Goal: Task Accomplishment & Management: Manage account settings

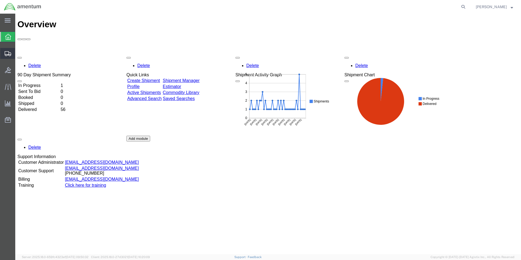
click at [19, 52] on span "Shipments" at bounding box center [17, 53] width 4 height 11
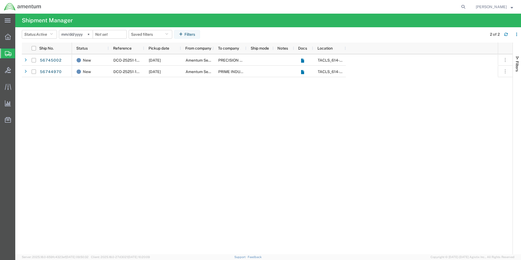
click at [19, 55] on span "Shipments" at bounding box center [17, 53] width 4 height 11
click at [19, 53] on span "Shipments" at bounding box center [17, 53] width 4 height 11
click at [113, 113] on div "New DCO-25251-167871 [DATE] Amentum Services, Inc. PRECISION ACCESSORIES AND IN…" at bounding box center [285, 154] width 426 height 200
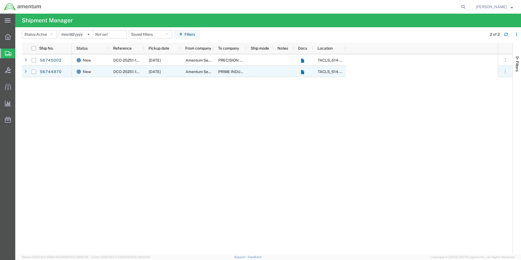
click at [124, 70] on span "DCO-25251-167870" at bounding box center [130, 72] width 35 height 4
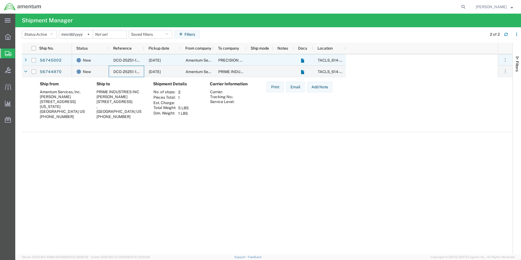
click at [128, 62] on span "DCO-25251-167871" at bounding box center [130, 60] width 34 height 4
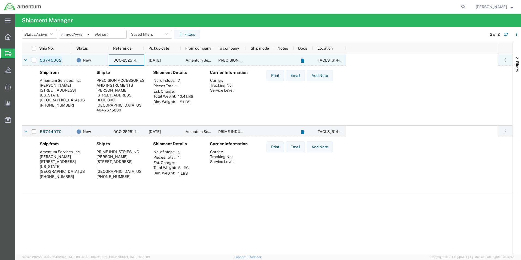
click at [41, 61] on link "56745002" at bounding box center [51, 60] width 22 height 9
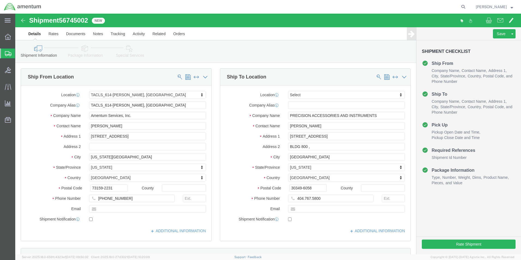
select select "42711"
select select
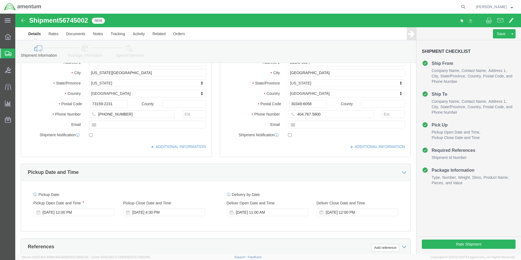
scroll to position [30, 0]
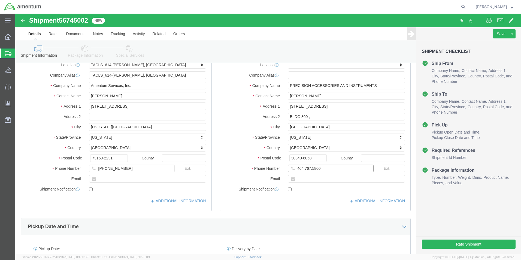
click input "404.767.5800"
click input "404-767.5800"
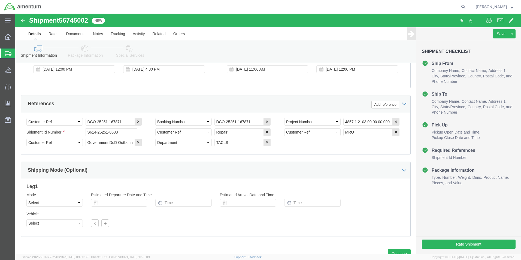
scroll to position [248, 0]
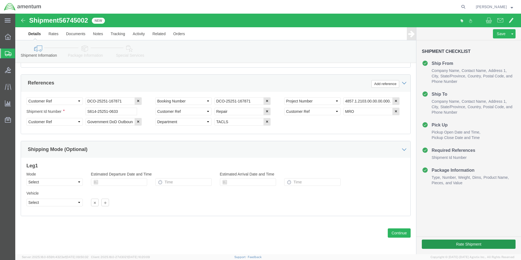
type input "[PHONE_NUMBER]"
click button "Rate Shipment"
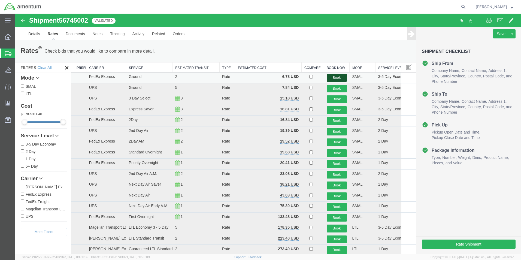
click at [337, 76] on button "Book" at bounding box center [337, 78] width 20 height 8
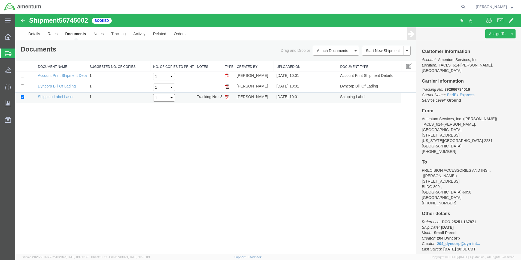
click at [162, 99] on select "Select 1 2 3 4 5" at bounding box center [164, 98] width 22 height 8
select select "2"
click at [153, 94] on select "Select 1 2 3 4 5" at bounding box center [164, 98] width 22 height 8
click at [227, 98] on img at bounding box center [227, 97] width 4 height 4
click at [37, 33] on link "Details" at bounding box center [34, 33] width 19 height 13
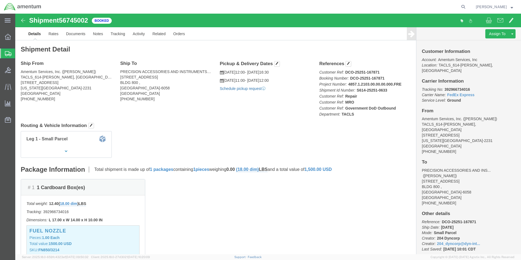
click link "Schedule pickup request"
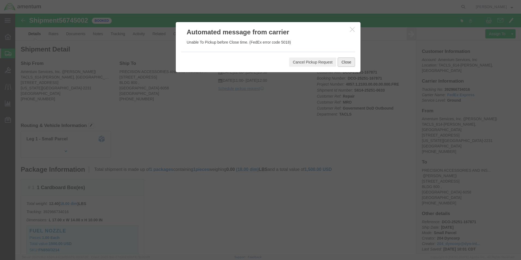
click button "Close"
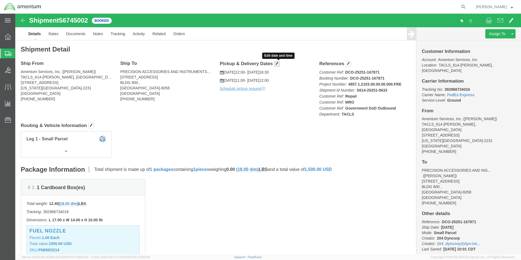
click span "button"
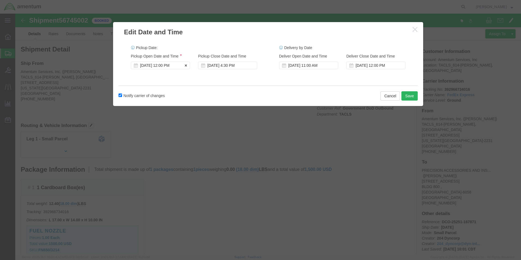
click div "[DATE] 12:00 PM"
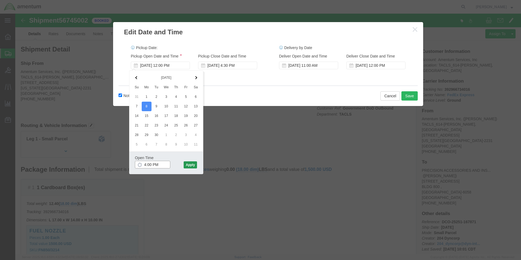
type input "4:00 PM"
click button "Apply"
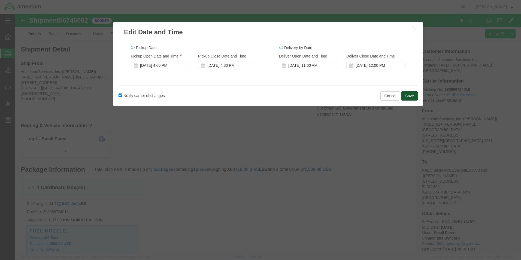
click button "Save"
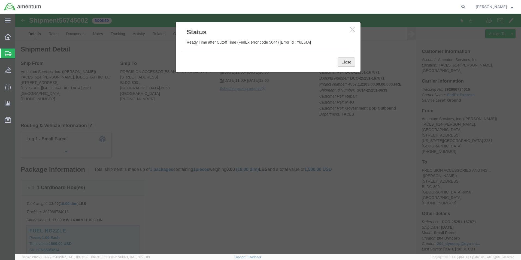
click button "Close"
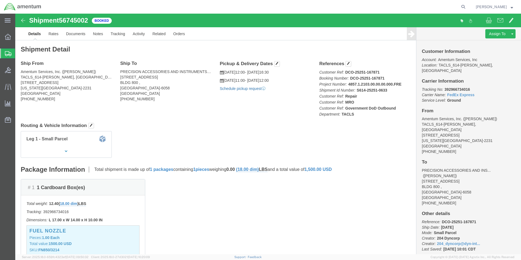
click link "Schedule pickup request"
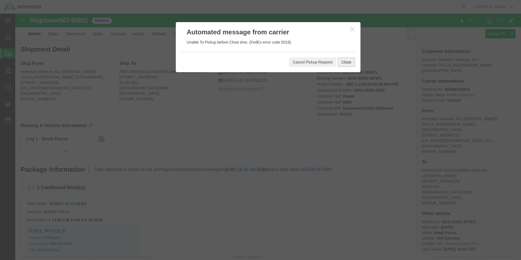
click button "Close"
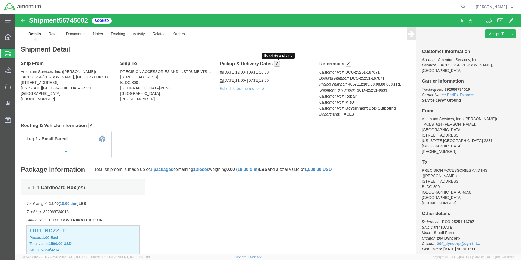
click button "button"
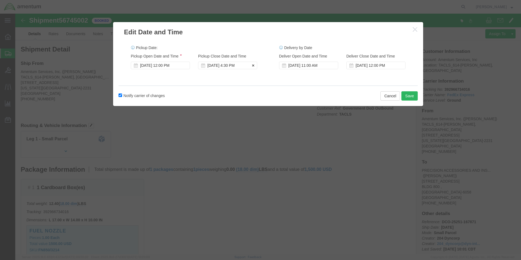
click div "[DATE] 4:30 PM"
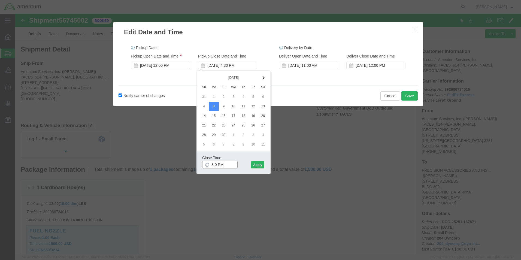
type input "3:00 PM"
click button "Apply"
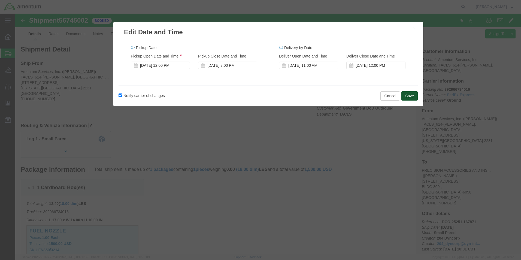
click button "Save"
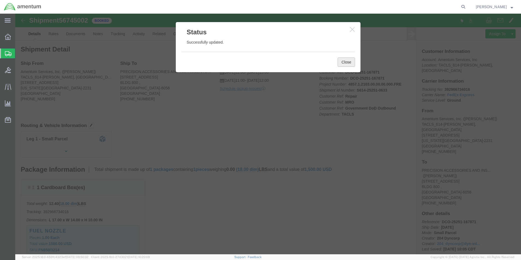
click button "Close"
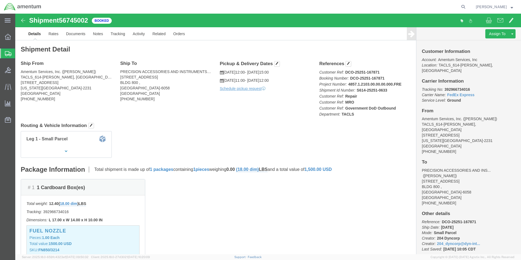
click p "Schedule pickup request"
click link "Schedule pickup request"
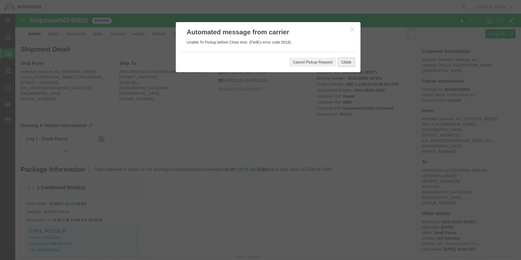
click button "Close"
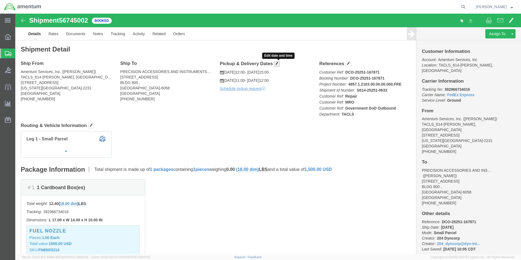
click button "button"
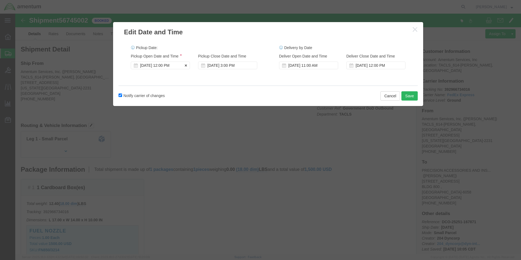
click div "[DATE] 12:00 PM"
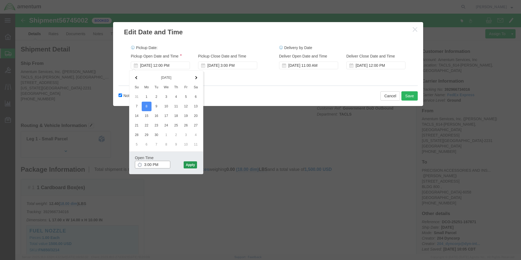
type input "3:00 PM"
click button "Apply"
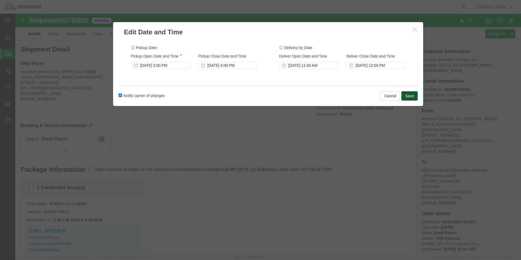
click button "Save"
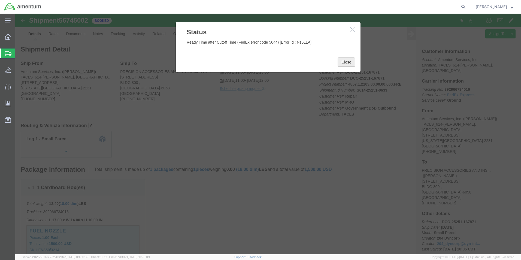
click button "Close"
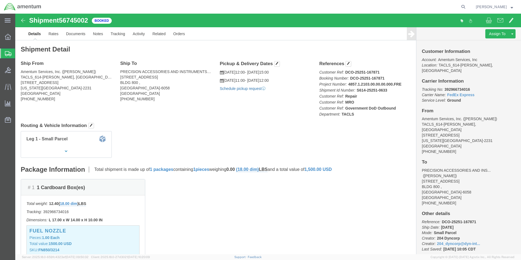
click link "Schedule pickup request"
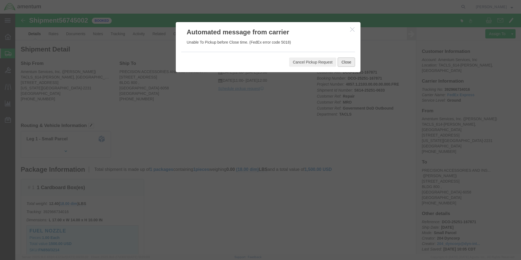
click button "Close"
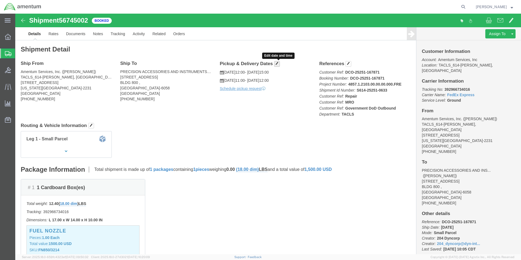
click span "button"
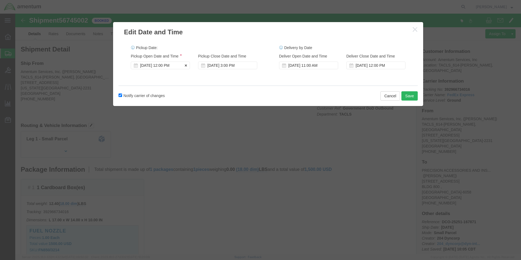
click div "[DATE] 12:00 PM"
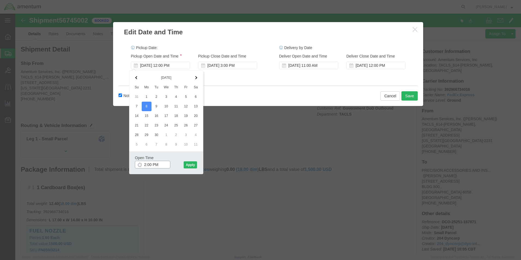
type input "2:00 PM"
click div "Open Time 2:00 PM [DATE] 12:00 PM - [DATE] 12:00 PM Cancel Apply"
click button "Apply"
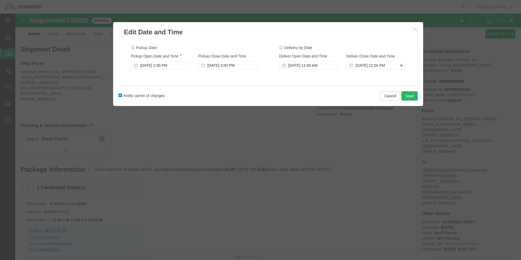
click div "[DATE] 12:00 PM"
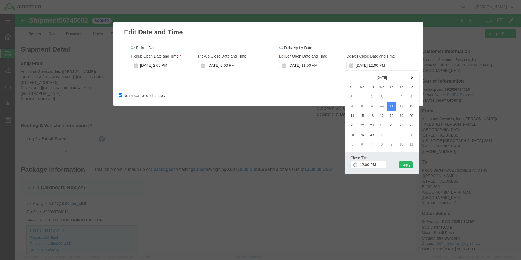
click icon
click input "12:00 PM"
type input "4:00 PM"
click button "Apply"
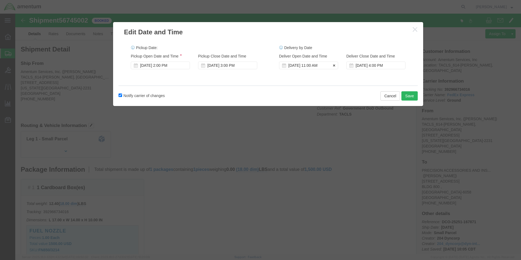
click div "[DATE] 11:00 AM"
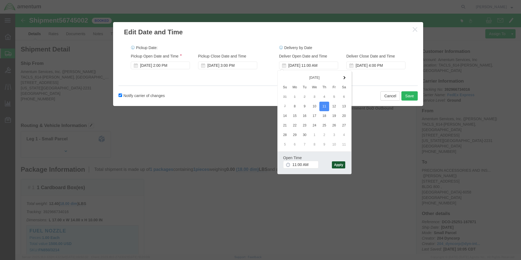
click button "Apply"
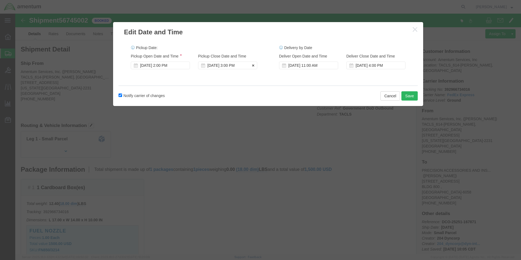
click div "[DATE] 3:00 PM"
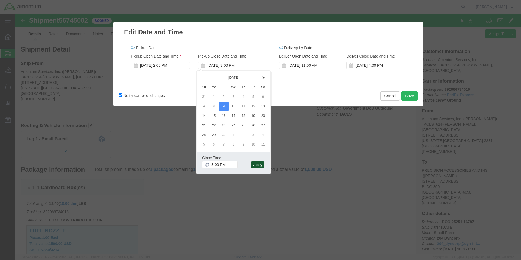
click button "Apply"
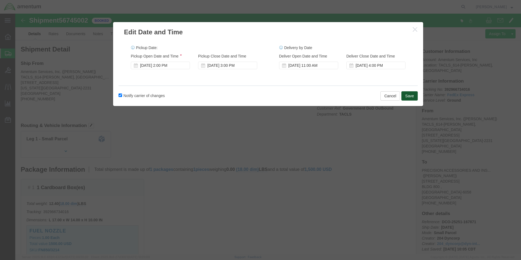
click button "Save"
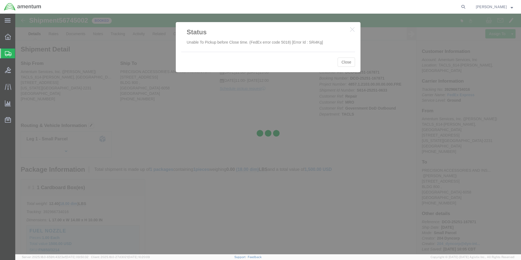
click at [341, 62] on div at bounding box center [268, 134] width 506 height 241
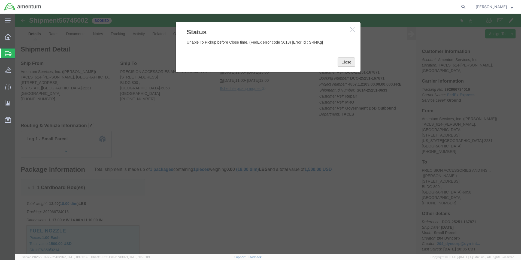
click button "Close"
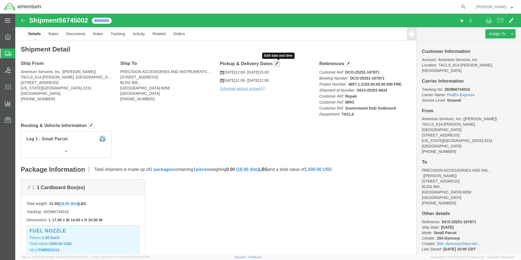
click button "button"
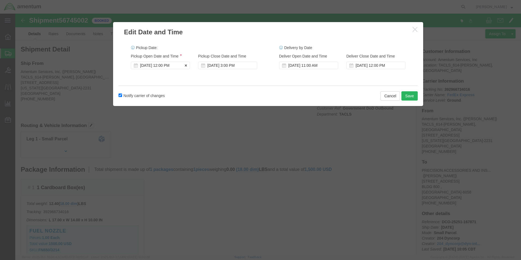
click div "[DATE] 12:00 PM"
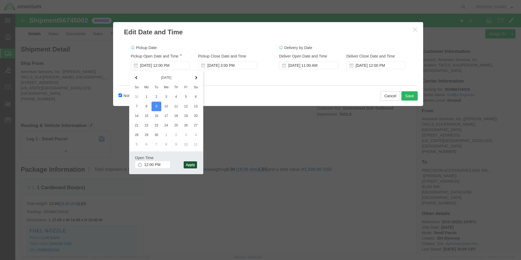
click button "Apply"
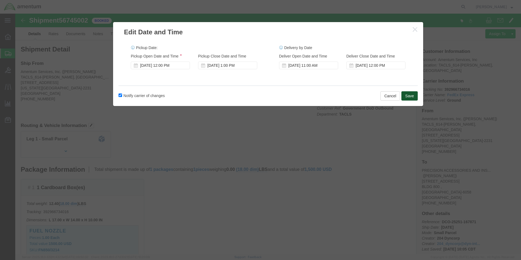
click button "Save"
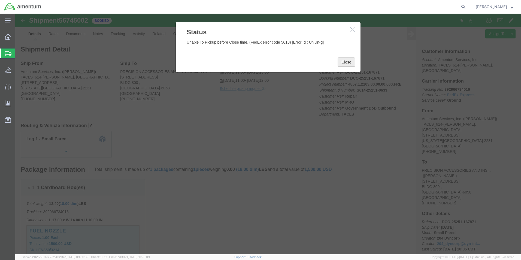
click button "Close"
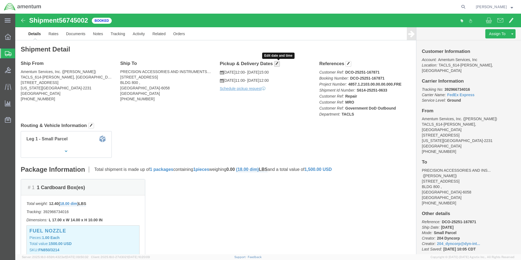
click span "button"
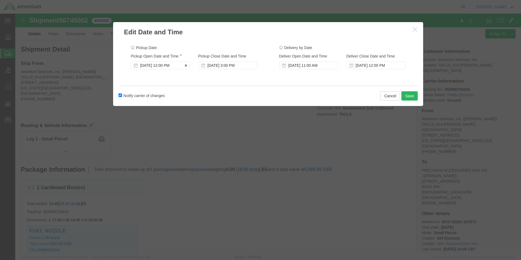
click div "[DATE] 12:00 PM"
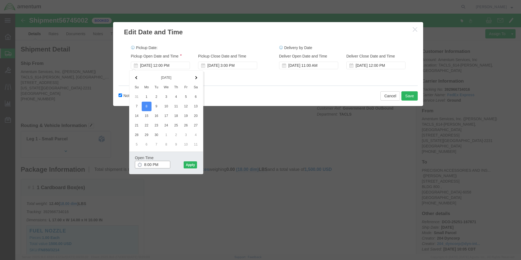
click input "8:00 PM"
type input "8:00 AM"
click button "Apply"
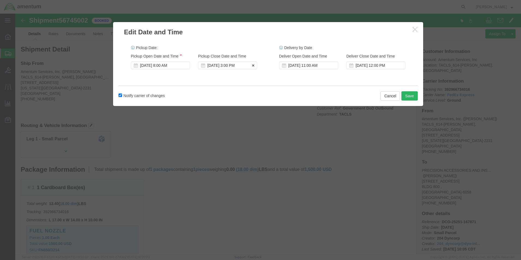
click div "[DATE] 3:00 PM"
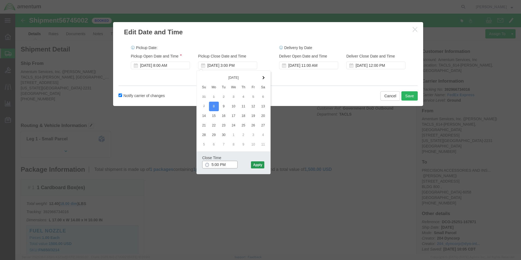
type input "5:00 PM"
click button "Apply"
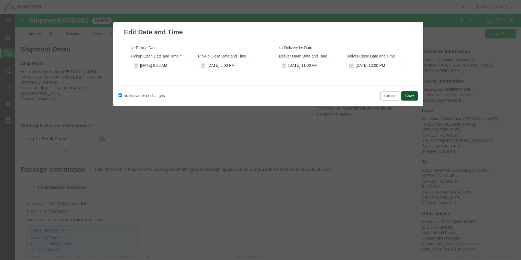
click button "Save"
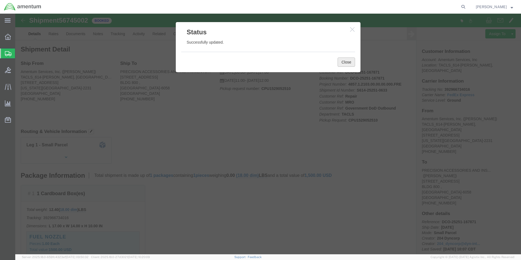
click button "Close"
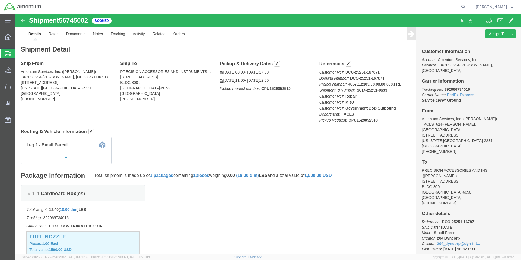
click at [19, 51] on span "Shipments" at bounding box center [17, 53] width 4 height 11
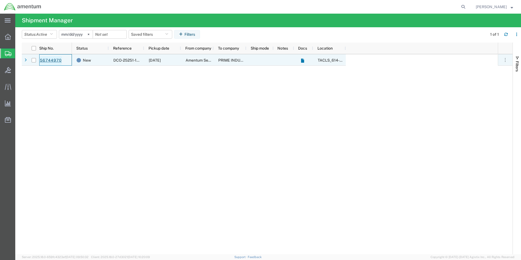
click at [48, 61] on link "56744970" at bounding box center [51, 60] width 22 height 9
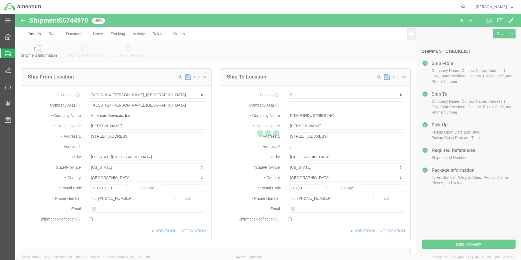
select select "42711"
select select
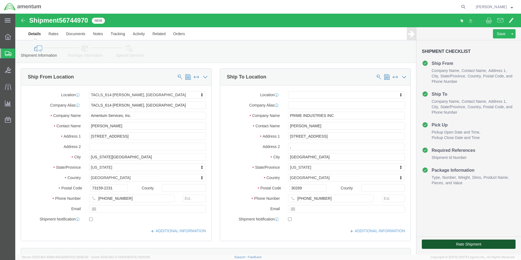
click button "Rate Shipment"
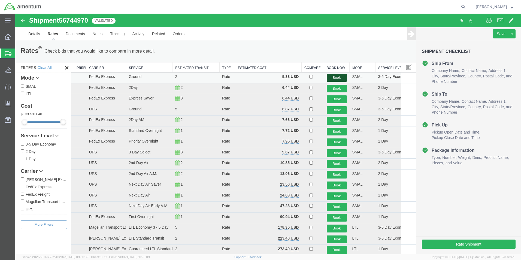
click at [327, 76] on button "Book" at bounding box center [337, 78] width 20 height 8
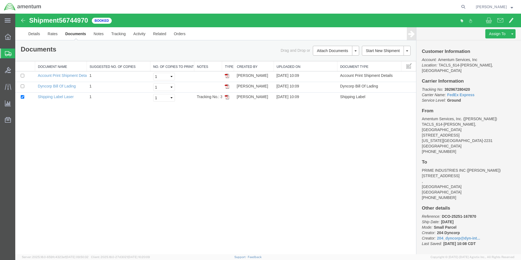
drag, startPoint x: 227, startPoint y: 95, endPoint x: 257, endPoint y: 21, distance: 79.4
click at [227, 95] on img at bounding box center [227, 97] width 4 height 4
click at [32, 33] on link "Details" at bounding box center [34, 33] width 19 height 13
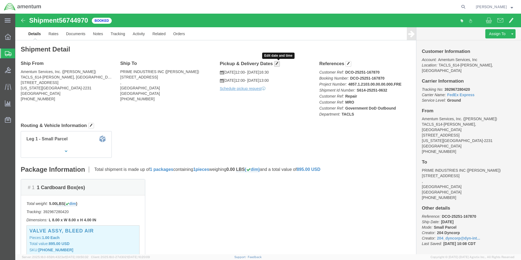
click span "button"
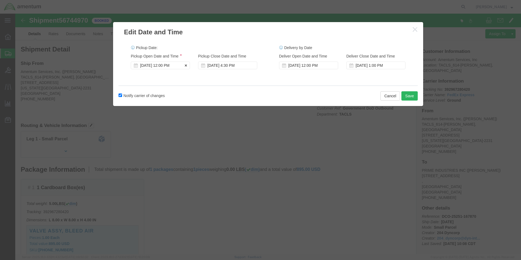
click div "[DATE] 12:00 PM"
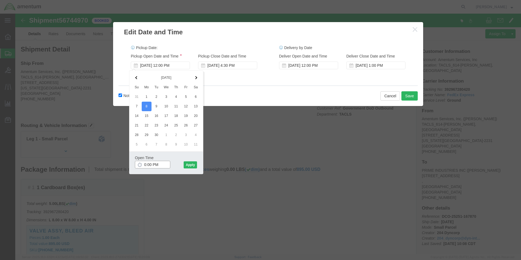
type input "08:00 PM"
click button "Apply"
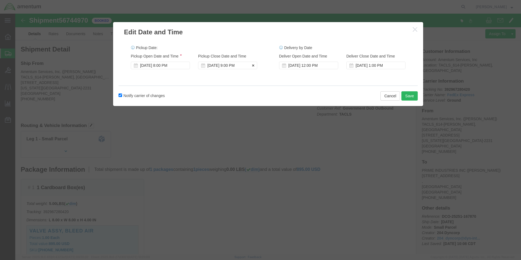
click div "[DATE] 9:00 PM"
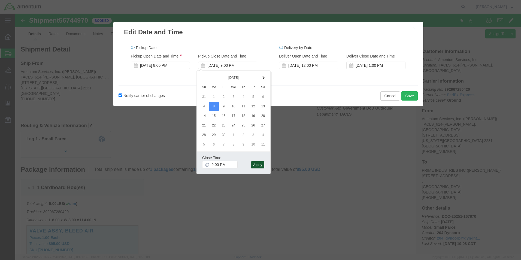
click button "Apply"
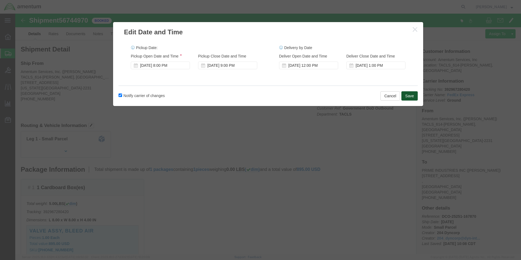
click button "Save"
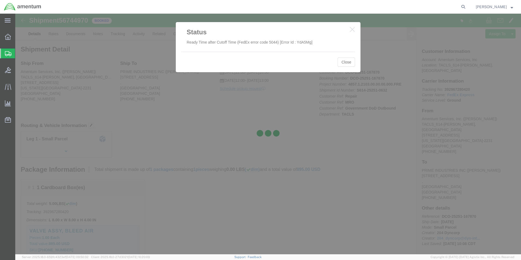
click at [346, 63] on div at bounding box center [268, 134] width 506 height 241
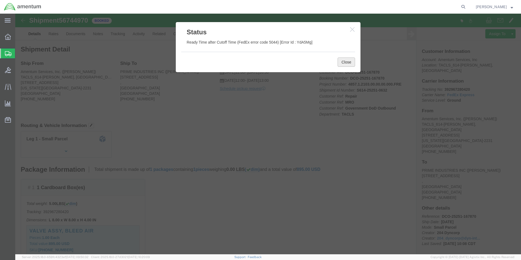
click button "Close"
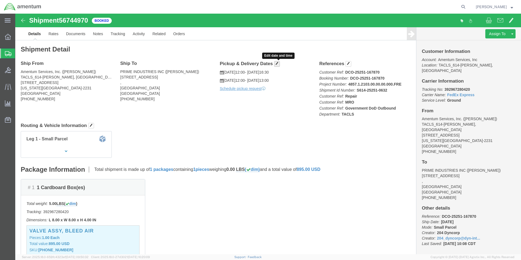
click button "button"
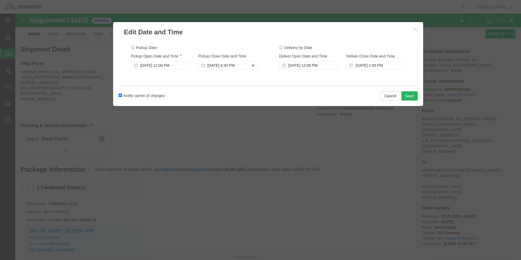
click div "[DATE] 4:30 PM"
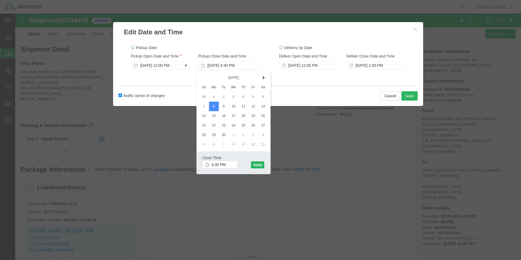
click div "[DATE] 12:00 PM"
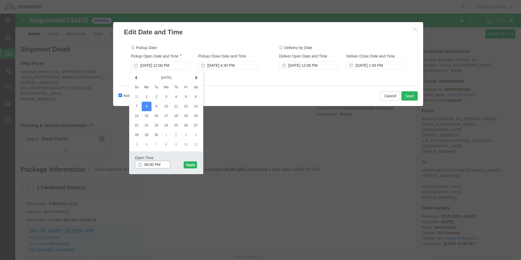
click input "08:00 PM"
type input "12:00 AM"
click button "Apply"
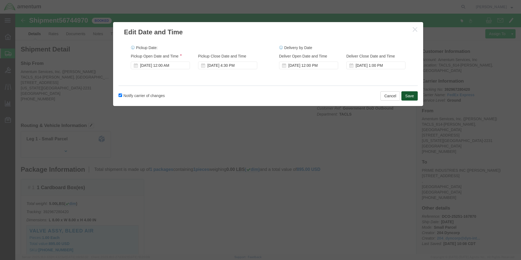
click button "Save"
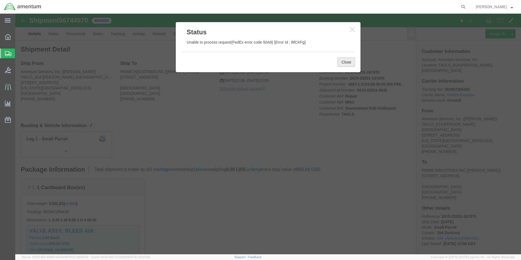
click button "Close"
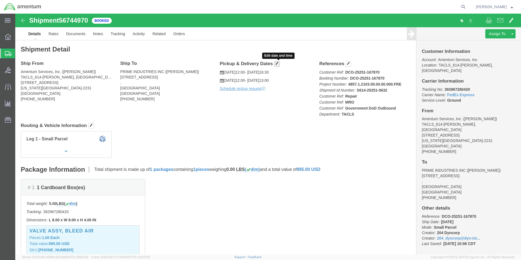
click span "button"
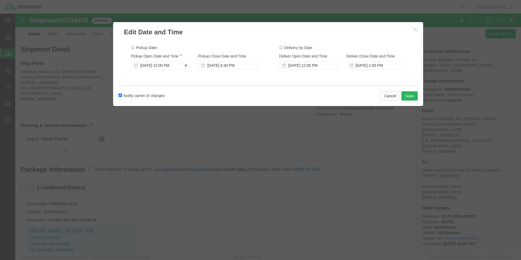
click div "[DATE] 12:00 PM"
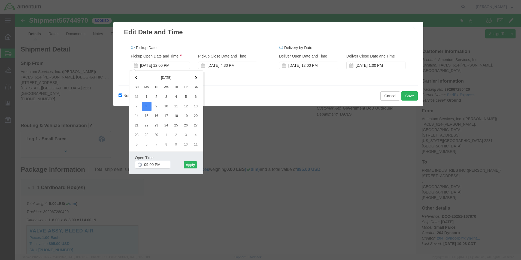
click input "09:00 PM"
click input "1:00 AM"
type input "9:00 AM"
click button "Apply"
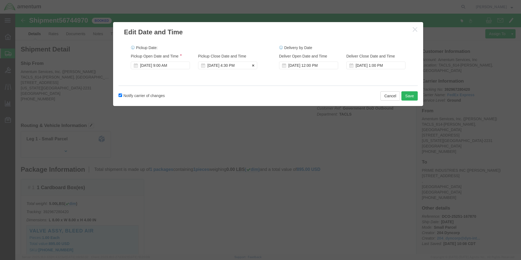
click div "[DATE] 4:30 PM"
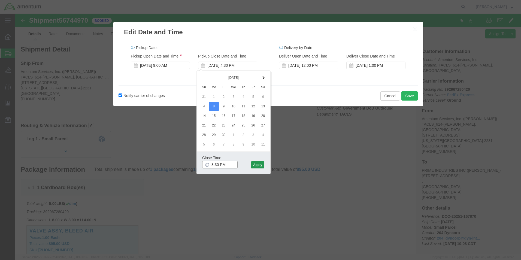
type input "3:30 PM"
click button "Apply"
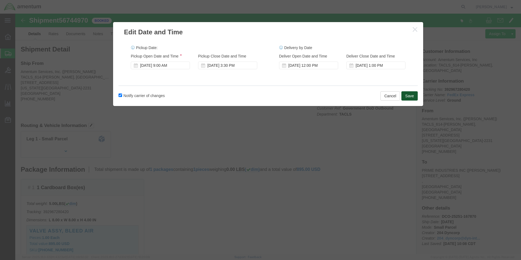
click button "Save"
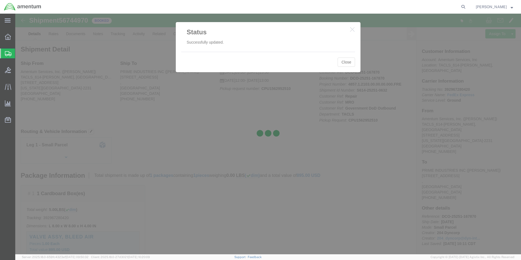
click at [345, 62] on div at bounding box center [268, 134] width 506 height 241
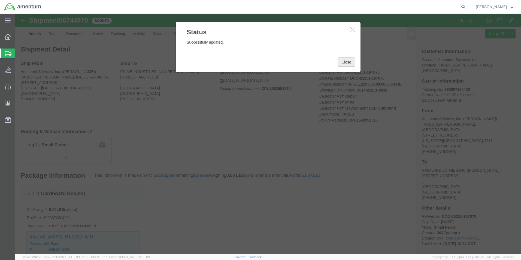
click button "Close"
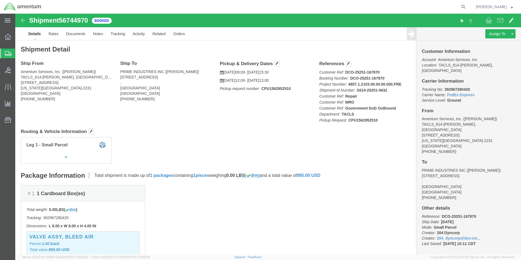
click at [12, 52] on div at bounding box center [7, 54] width 15 height 10
